Goal: Task Accomplishment & Management: Use online tool/utility

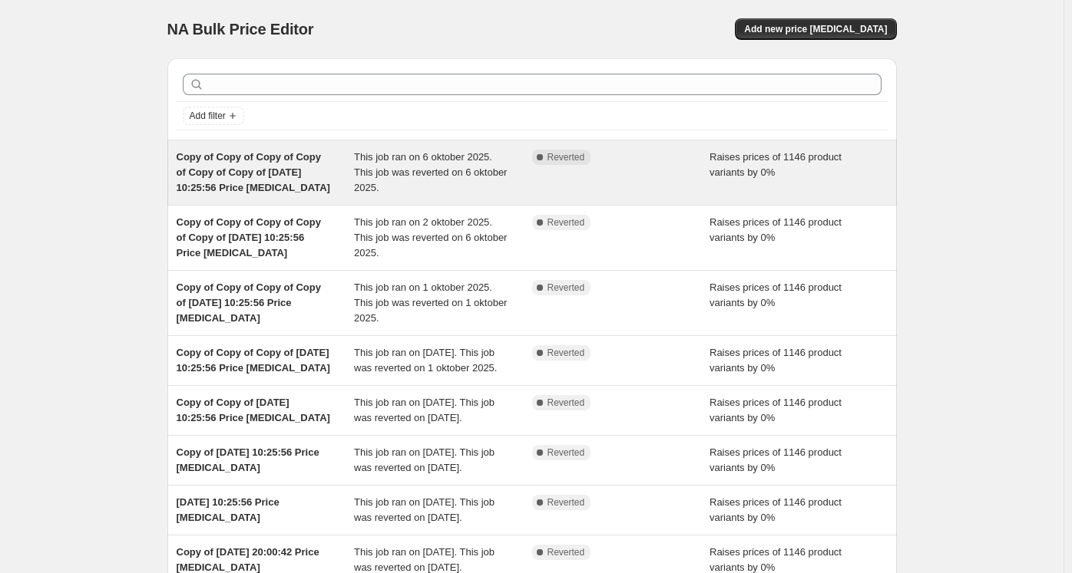
click at [385, 183] on div "This job ran on 6 oktober 2025. This job was reverted on 6 oktober 2025." at bounding box center [443, 173] width 178 height 46
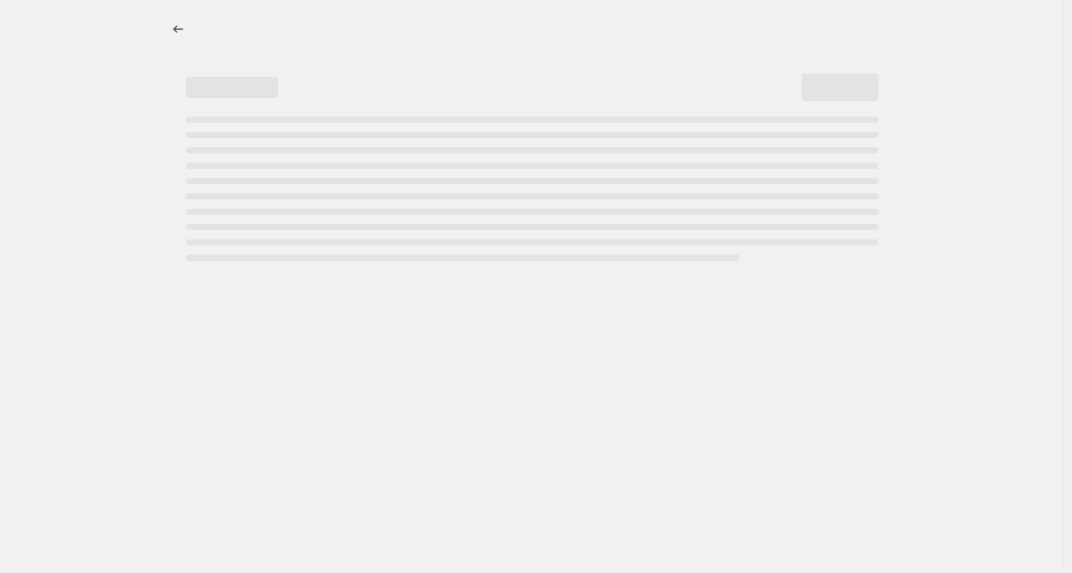
select select "percentage"
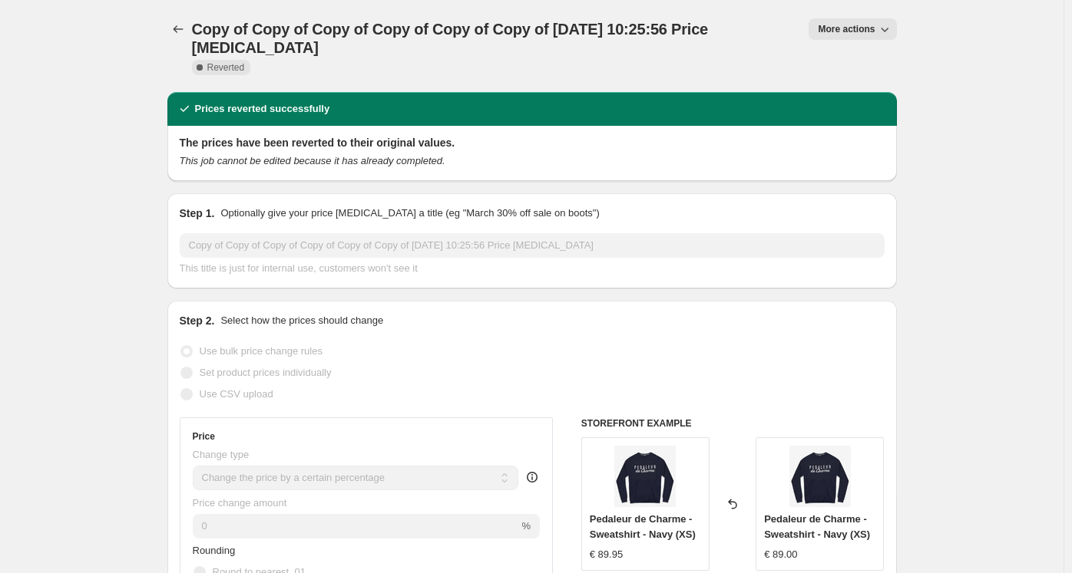
click at [851, 39] on button "More actions" at bounding box center [852, 28] width 88 height 21
click at [836, 59] on span "Copy to new job" at bounding box center [859, 61] width 71 height 12
select select "percentage"
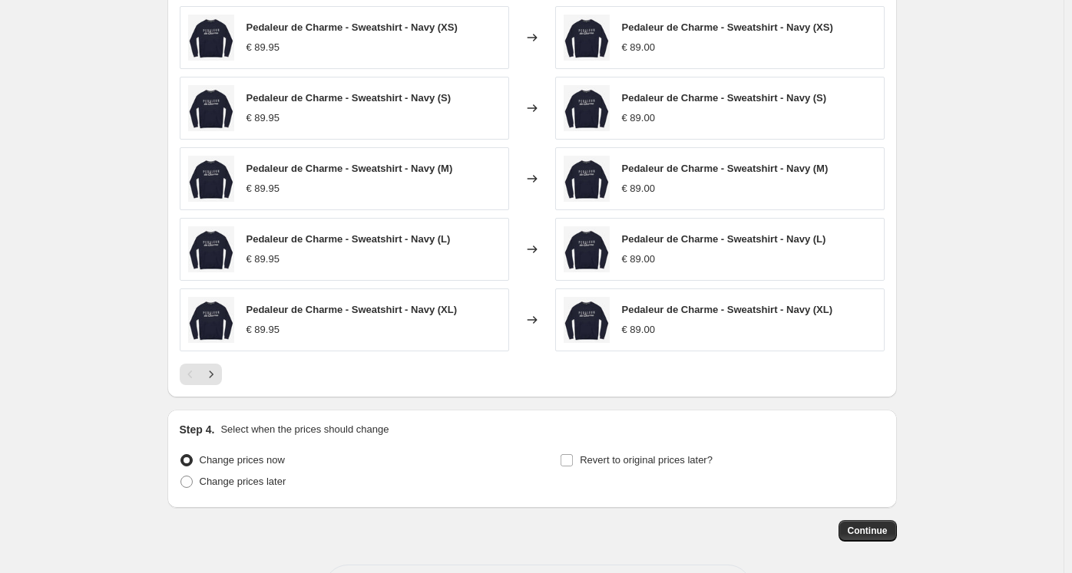
scroll to position [1361, 0]
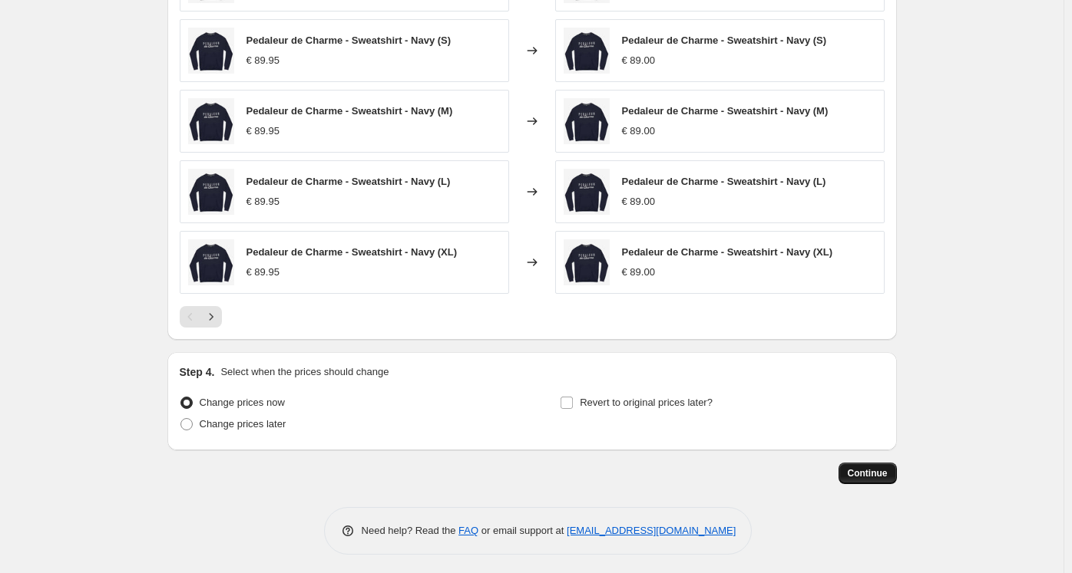
click at [872, 470] on span "Continue" at bounding box center [867, 473] width 40 height 12
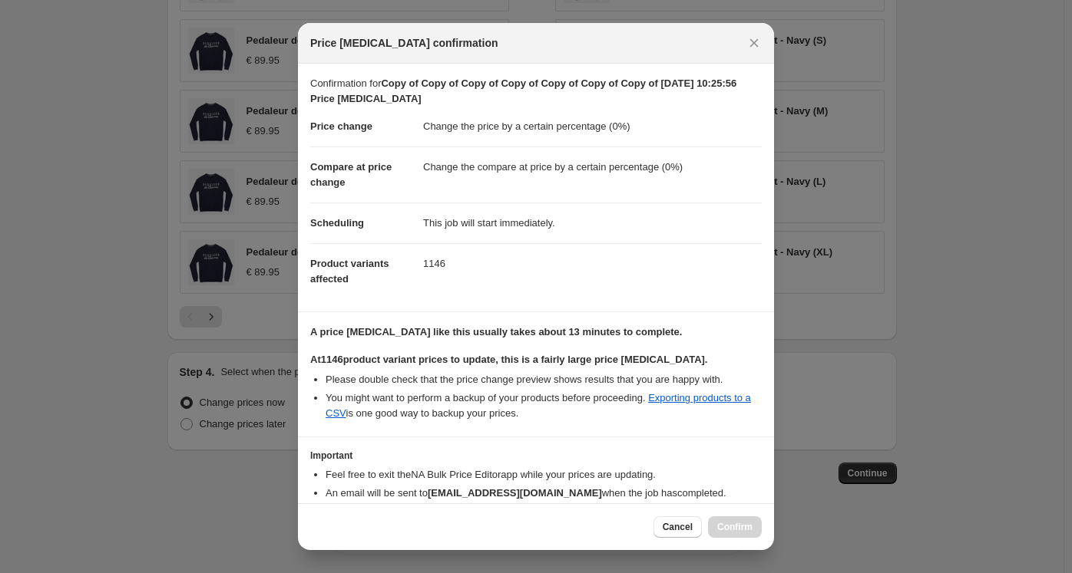
scroll to position [74, 0]
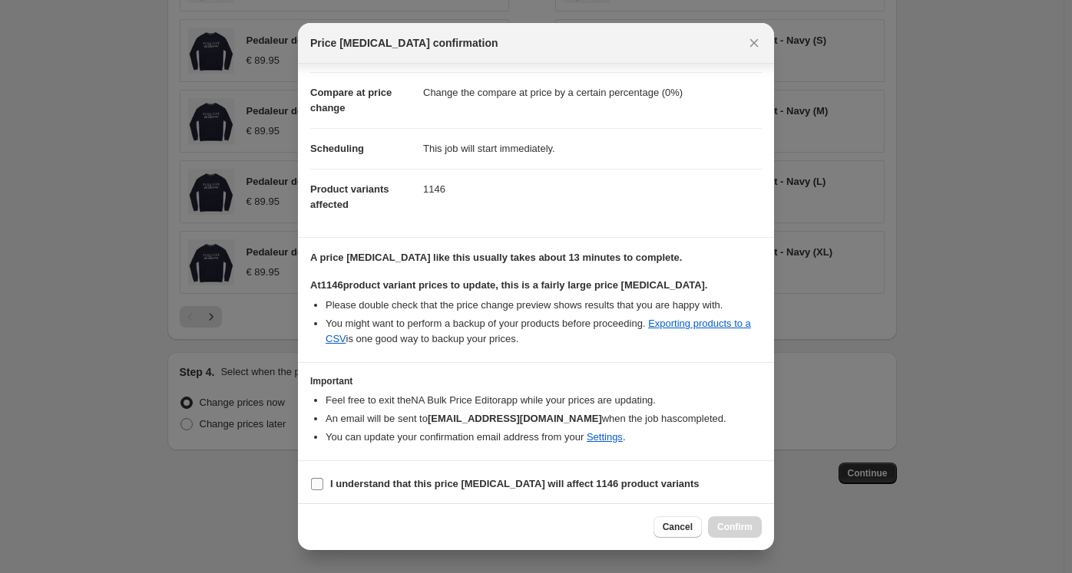
click at [395, 480] on b "I understand that this price [MEDICAL_DATA] will affect 1146 product variants" at bounding box center [514, 484] width 369 height 12
click at [323, 480] on input "I understand that this price [MEDICAL_DATA] will affect 1146 product variants" at bounding box center [317, 484] width 12 height 12
checkbox input "true"
click at [741, 524] on span "Confirm" at bounding box center [734, 527] width 35 height 12
